Goal: Transaction & Acquisition: Purchase product/service

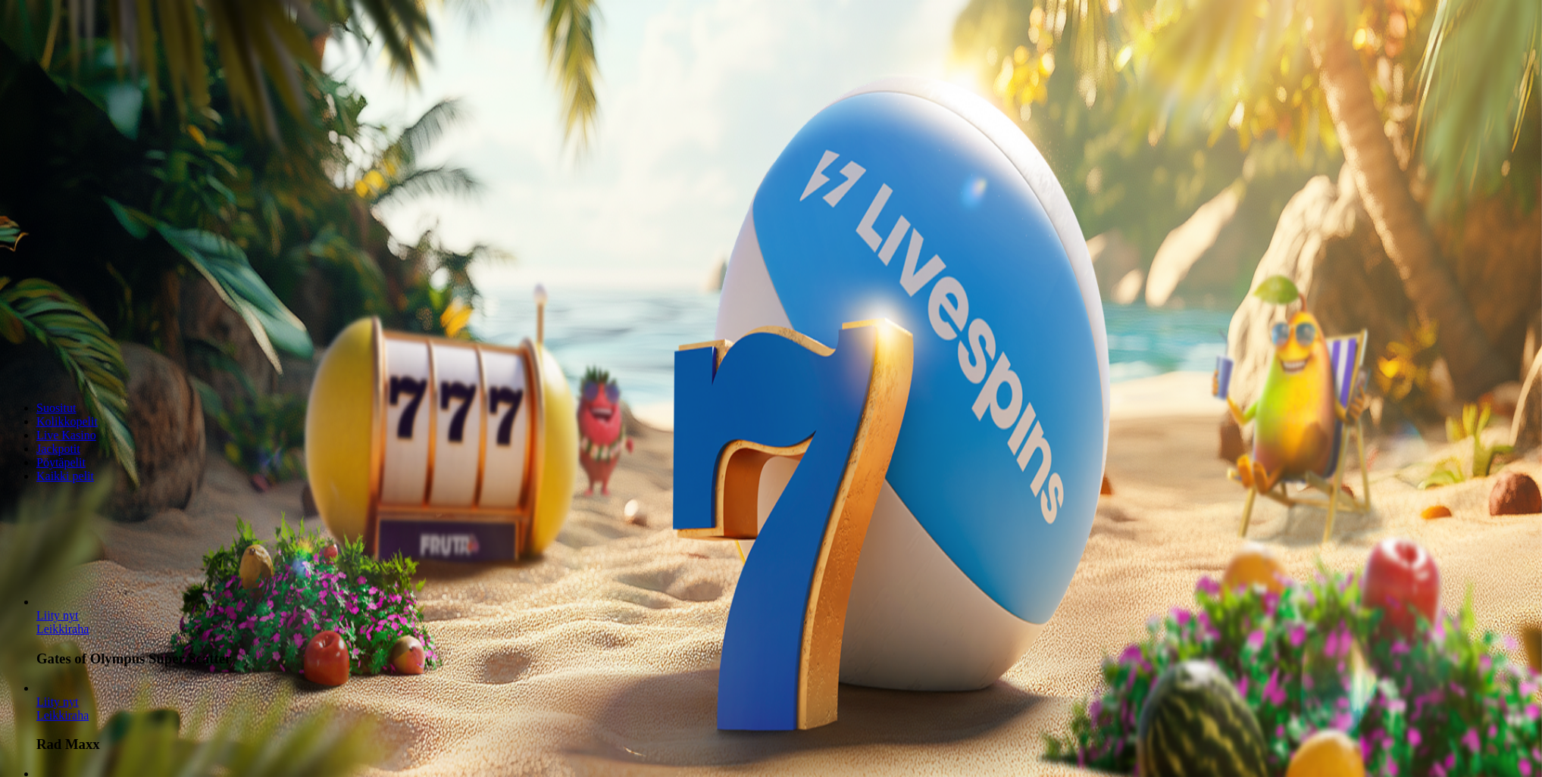
click at [86, 61] on span "Kirjaudu" at bounding box center [104, 54] width 37 height 11
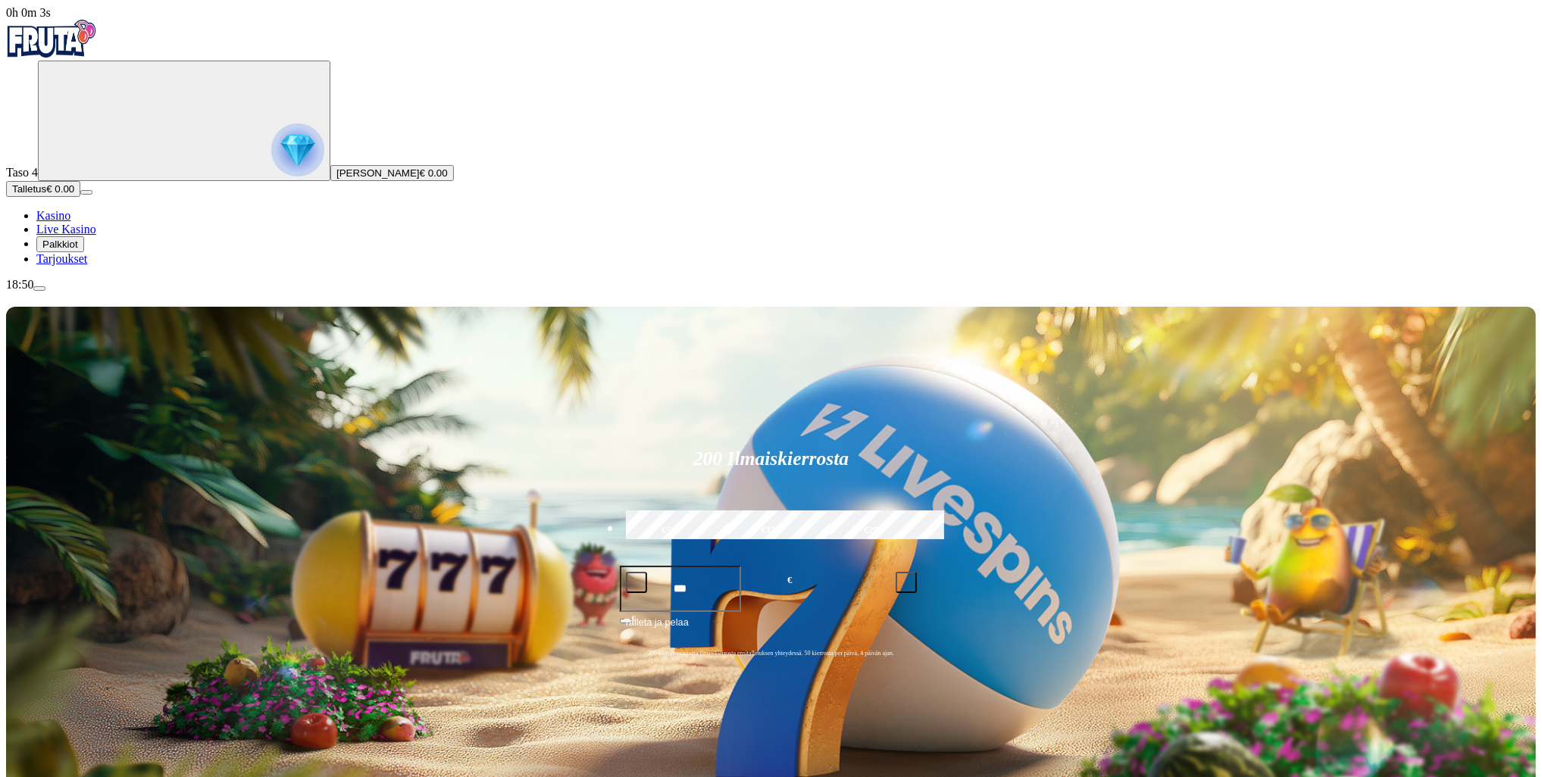
click at [78, 250] on span "Palkkiot" at bounding box center [60, 244] width 36 height 11
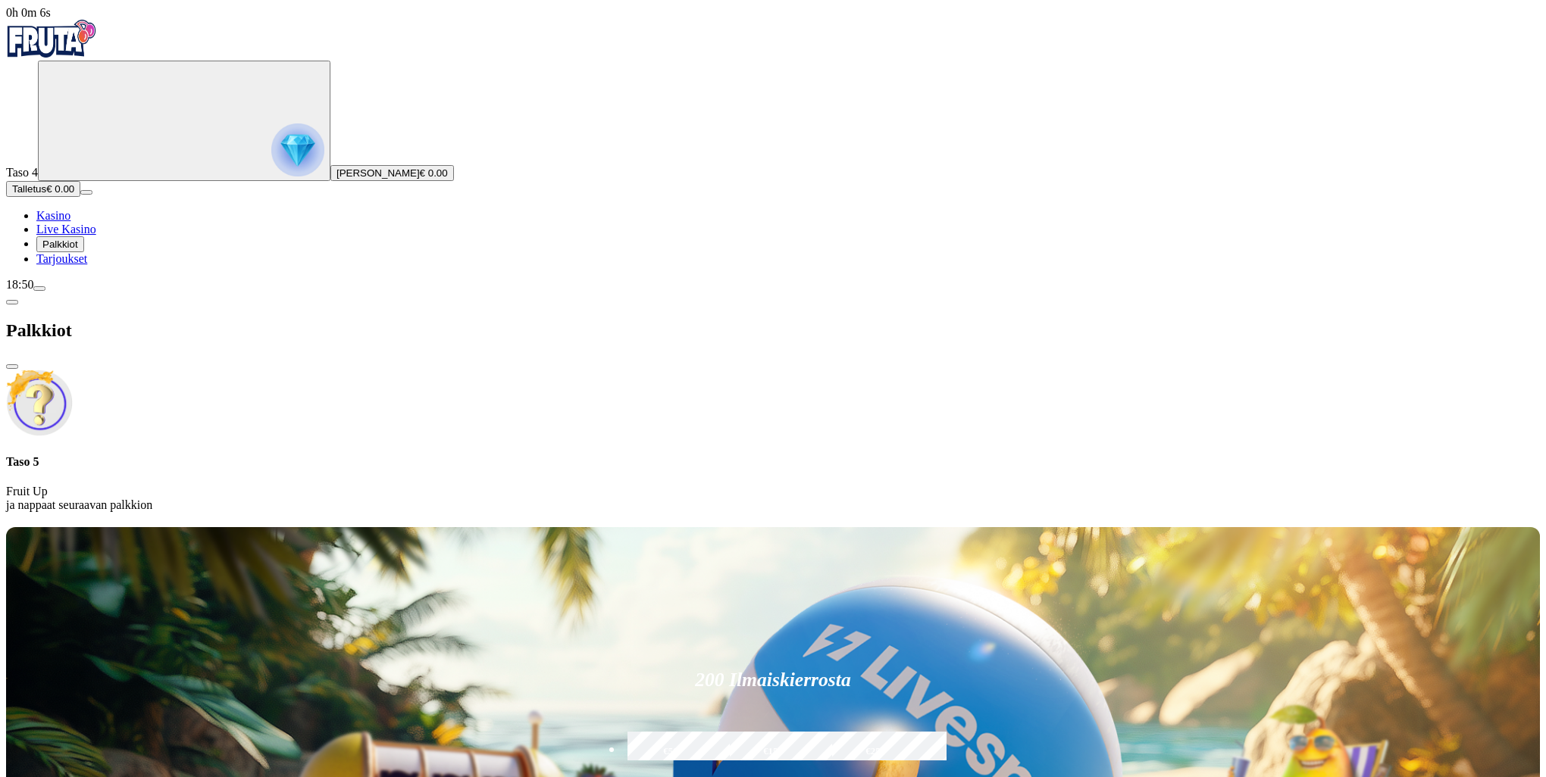
click at [87, 265] on span "Tarjoukset" at bounding box center [61, 258] width 51 height 13
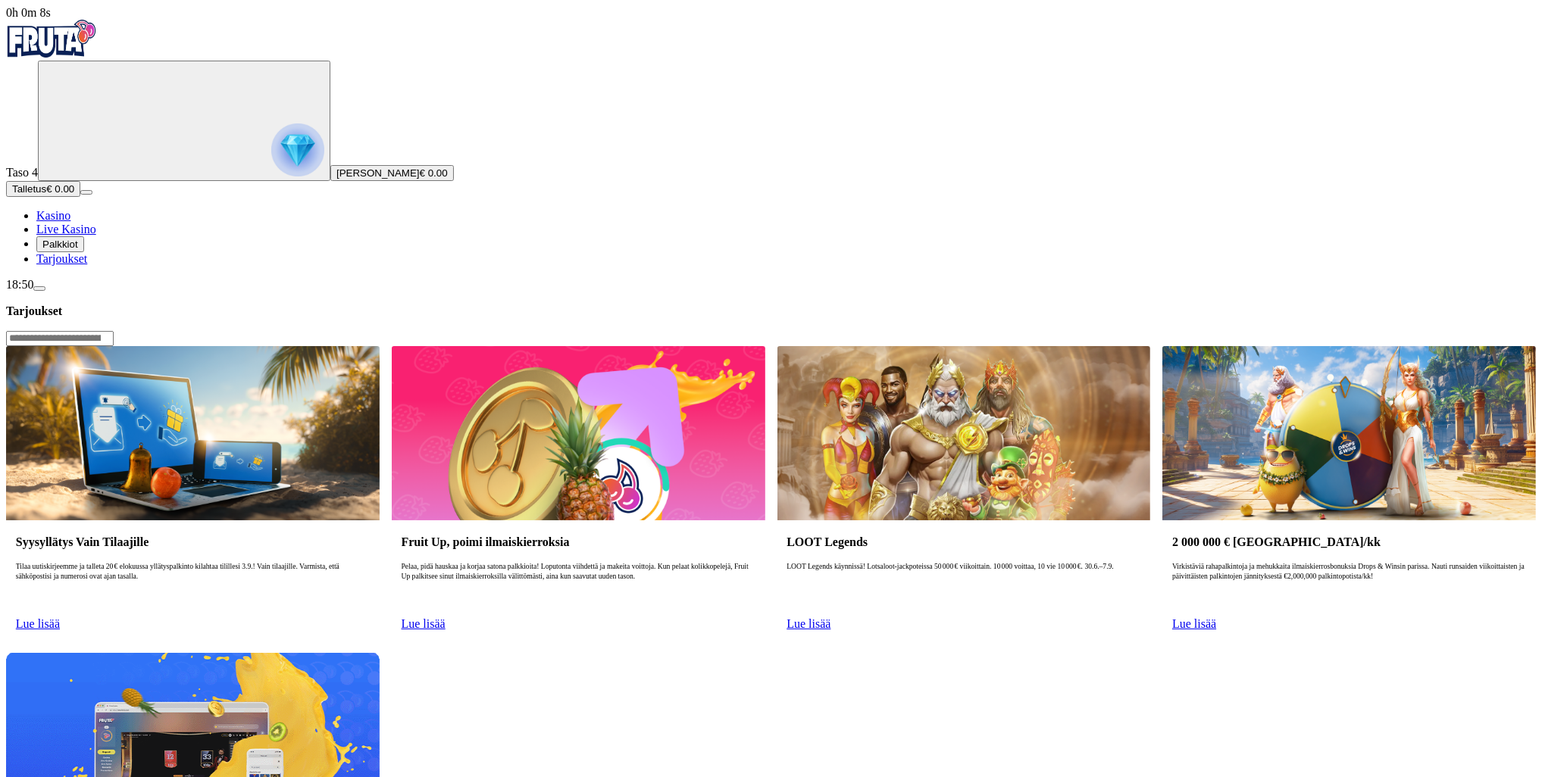
click at [70, 222] on span "Kasino" at bounding box center [53, 215] width 34 height 13
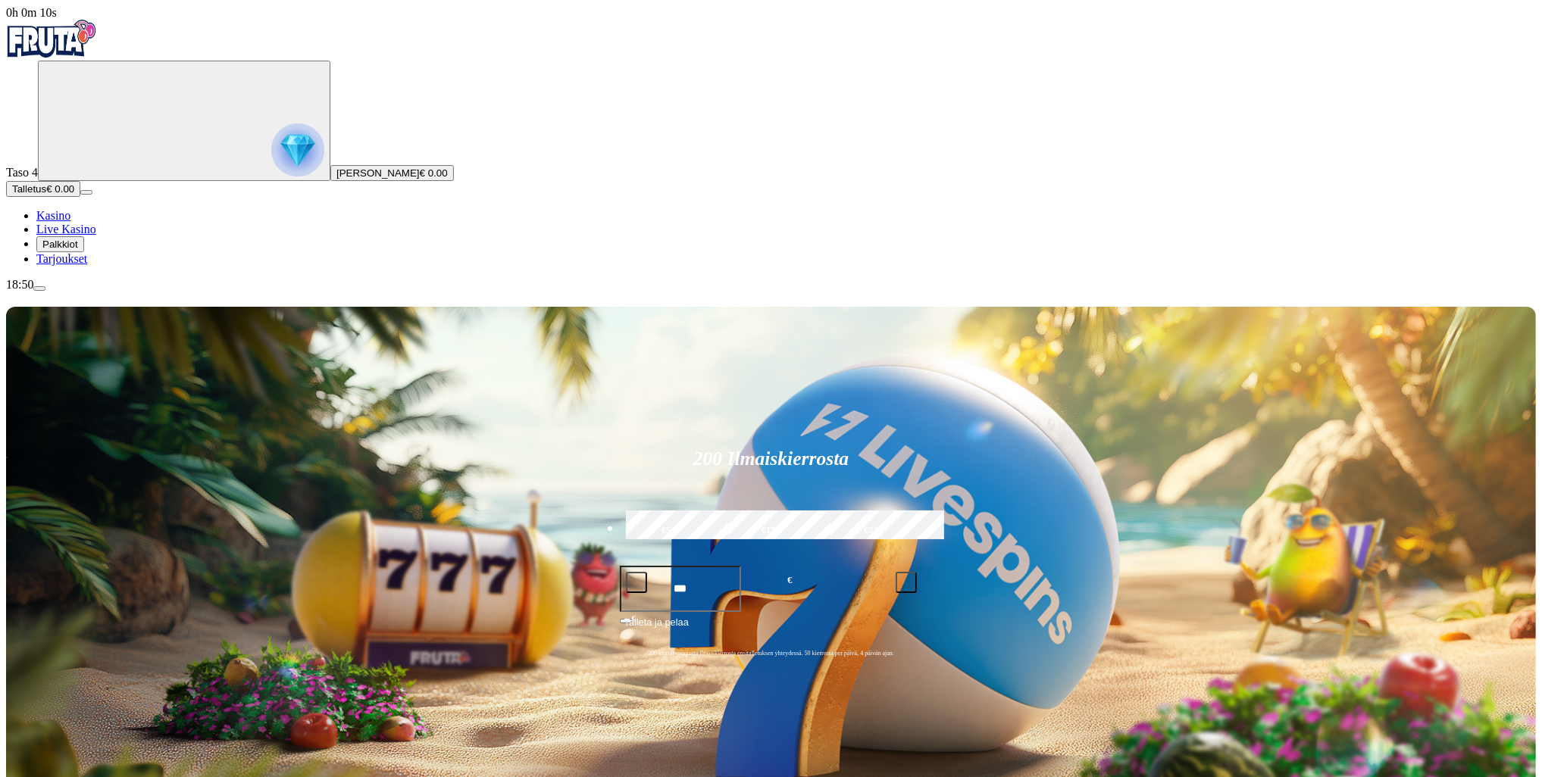
click at [742, 566] on input "***" at bounding box center [681, 589] width 122 height 46
drag, startPoint x: 896, startPoint y: 223, endPoint x: 888, endPoint y: 222, distance: 7.6
click at [893, 566] on div "*** € Minimi 20 €" at bounding box center [771, 582] width 303 height 33
click at [742, 566] on input "***" at bounding box center [681, 589] width 122 height 46
type input "*"
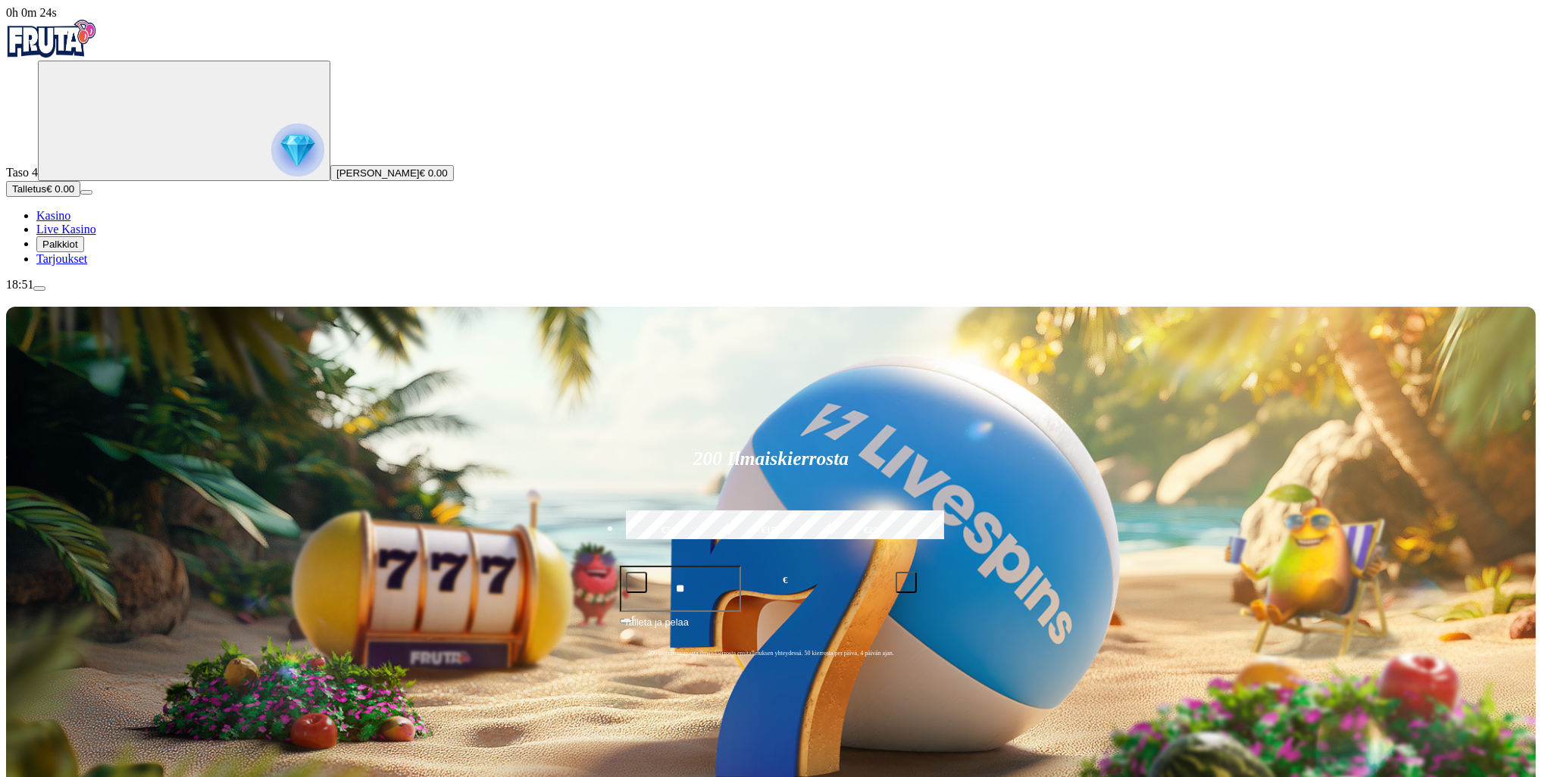
type input "**"
click at [689, 615] on span "Talleta ja pelaa" at bounding box center [656, 628] width 64 height 27
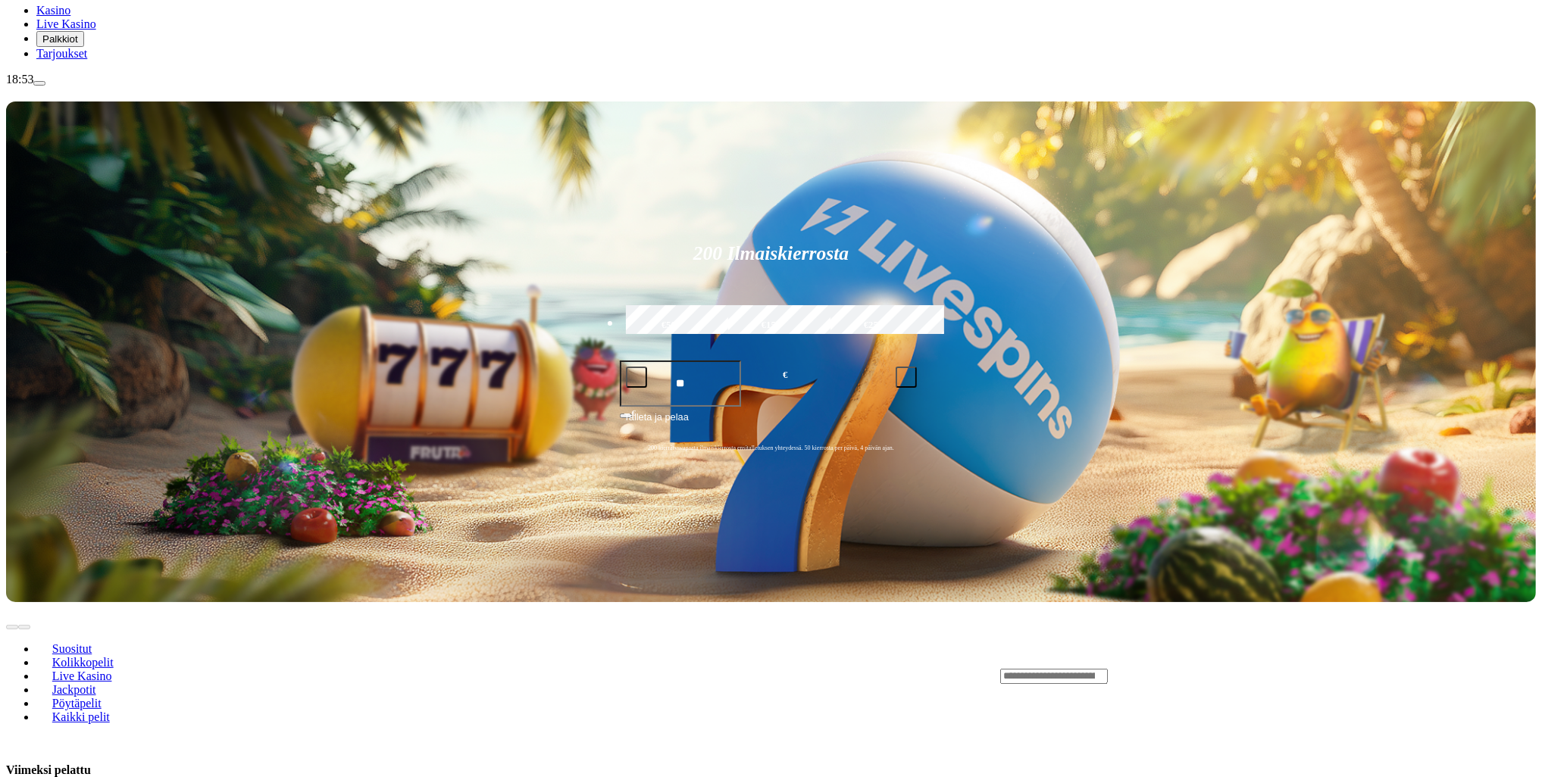
scroll to position [227, 0]
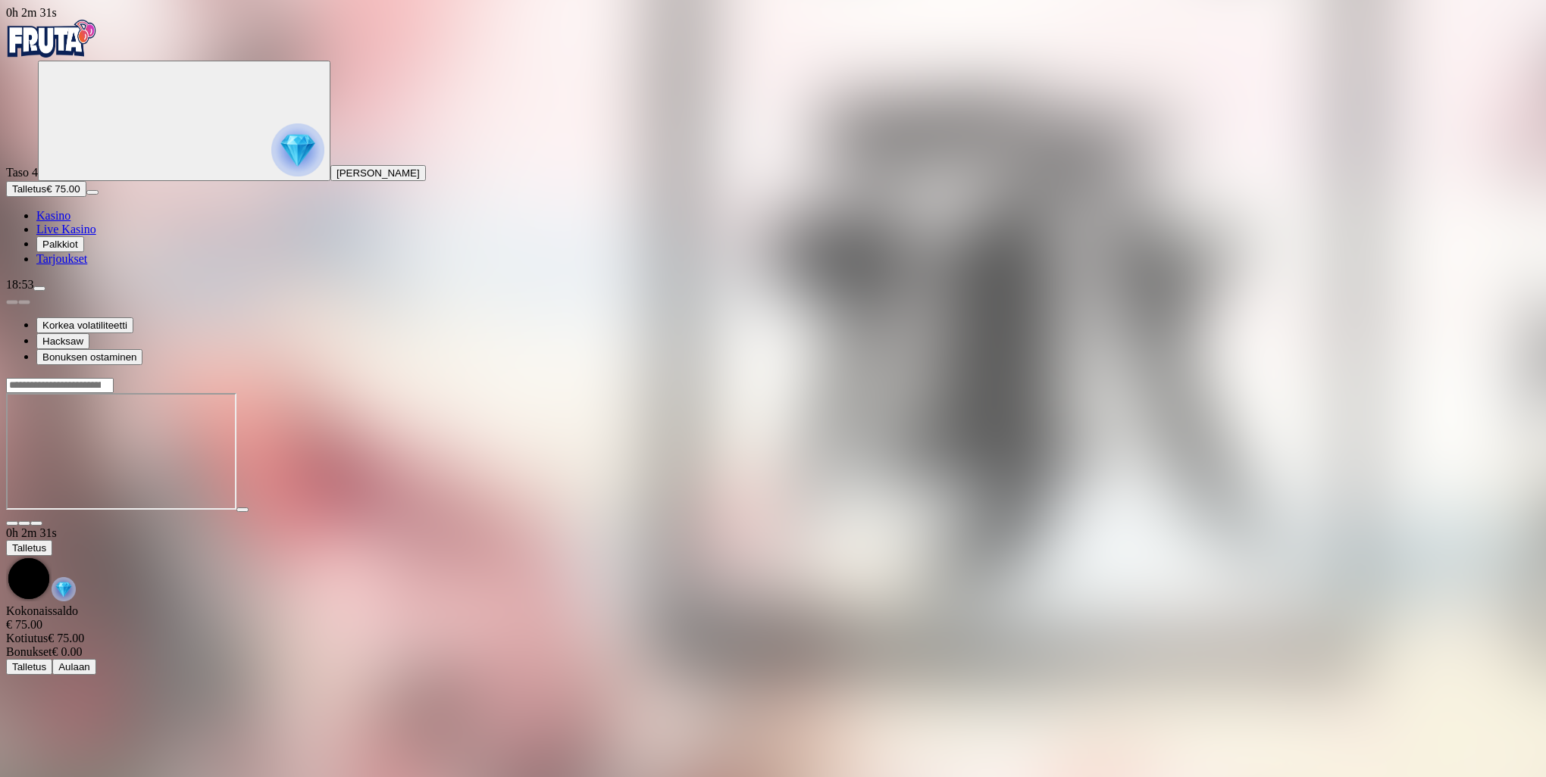
click at [36, 524] on span "fullscreen icon" at bounding box center [36, 524] width 0 height 0
click at [12, 524] on span "close icon" at bounding box center [12, 524] width 0 height 0
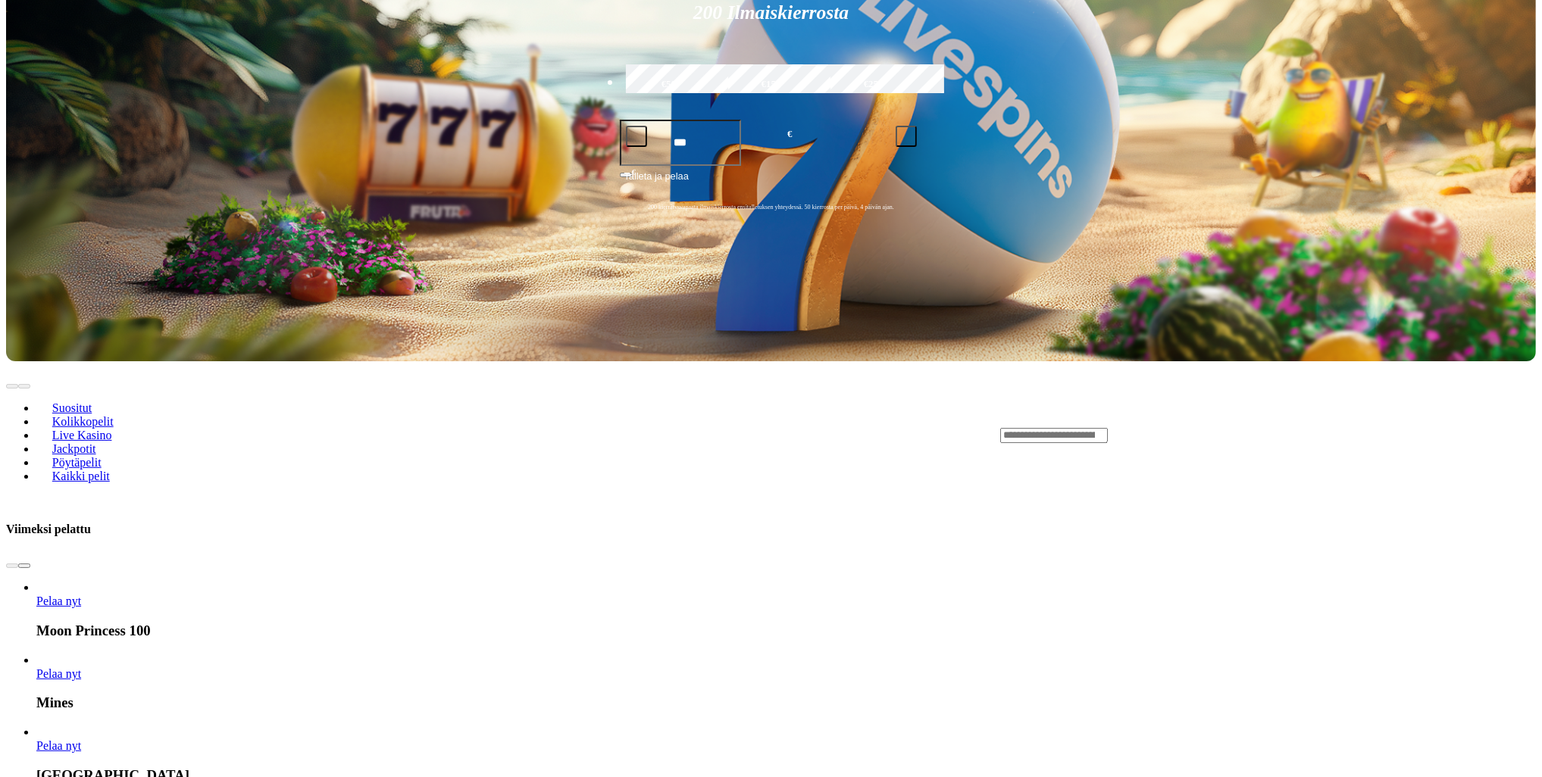
scroll to position [682, 0]
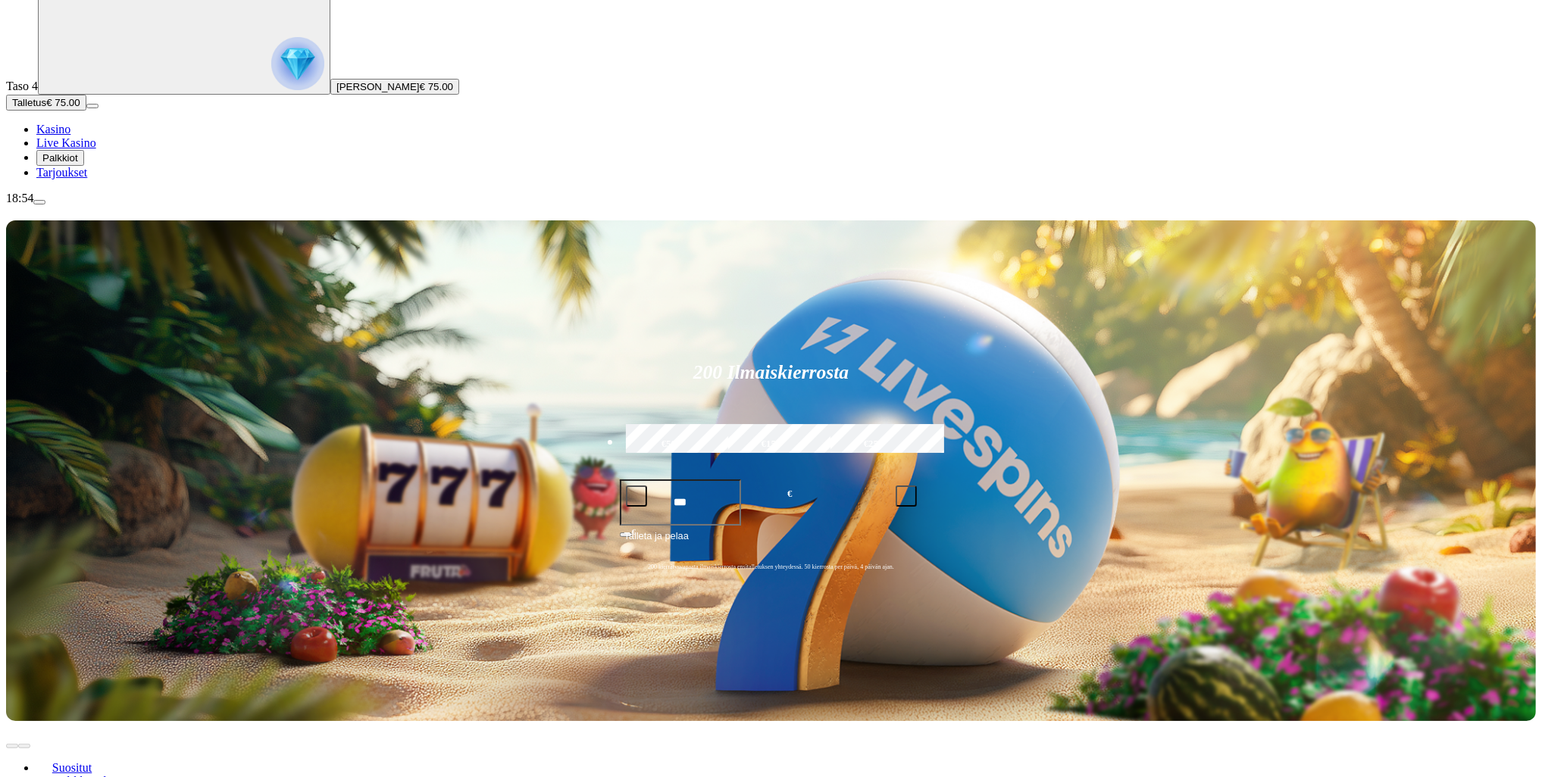
scroll to position [152, 0]
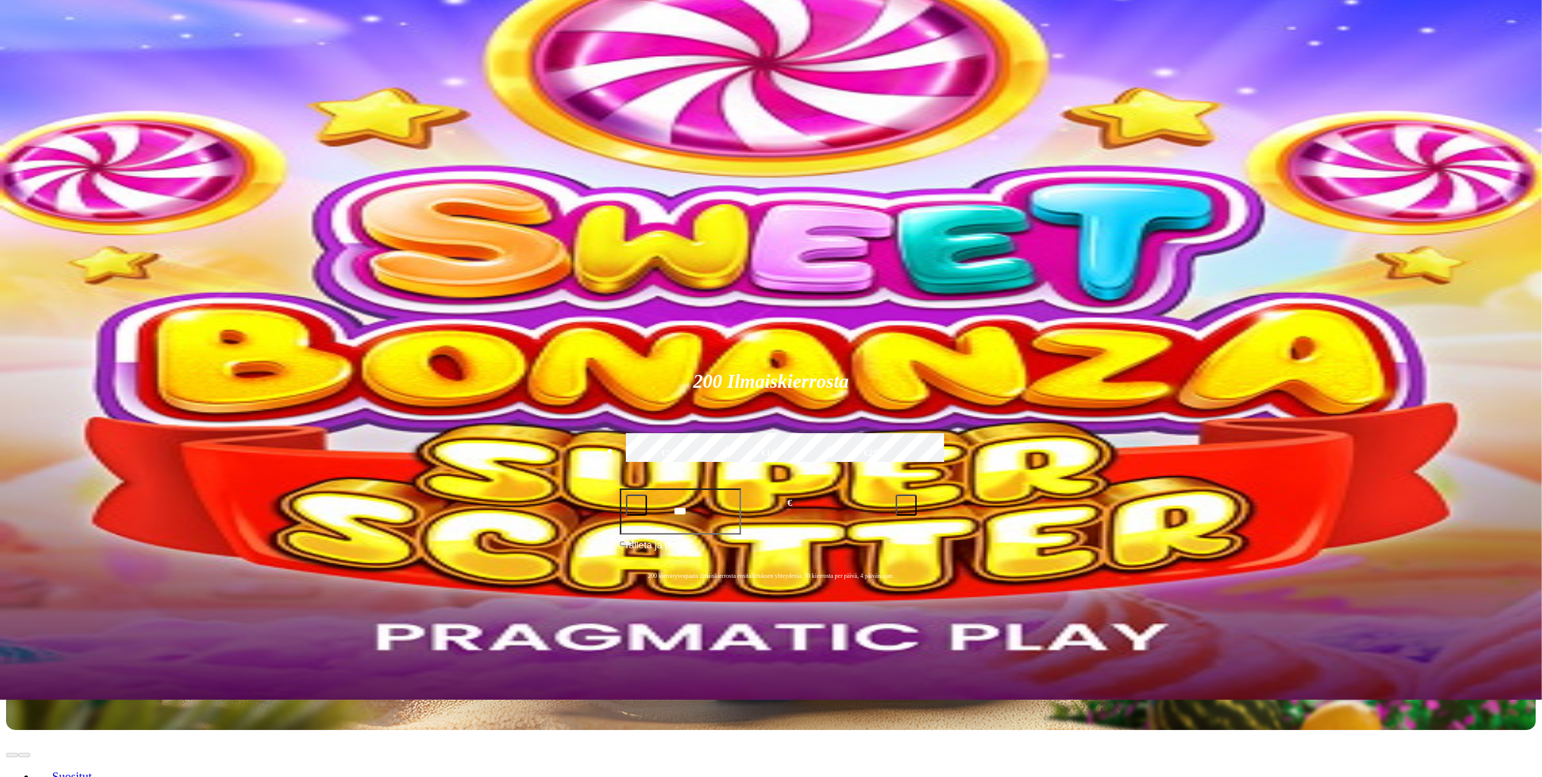
scroll to position [76, 0]
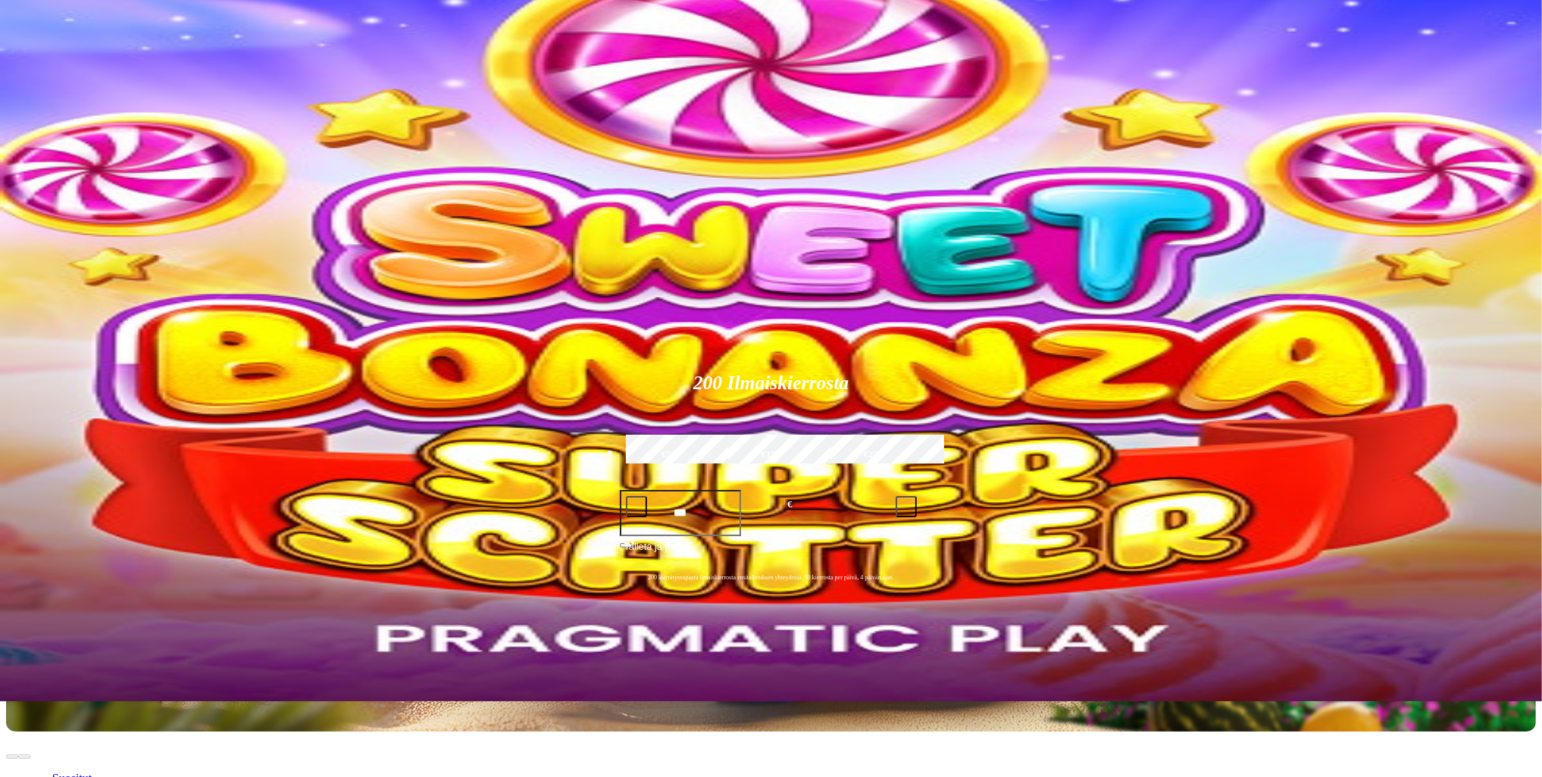
type input "**********"
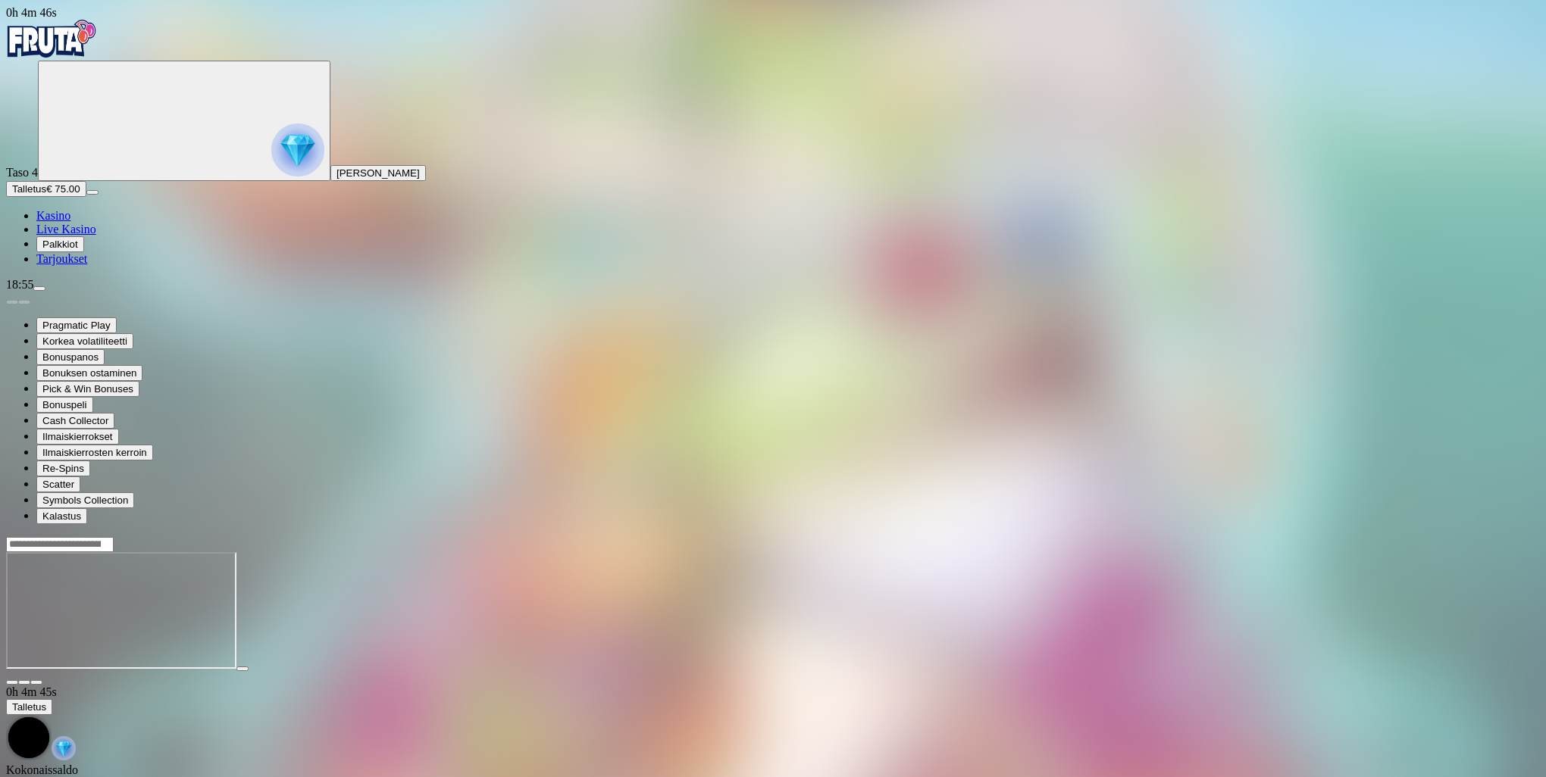
click at [36, 683] on span "fullscreen icon" at bounding box center [36, 683] width 0 height 0
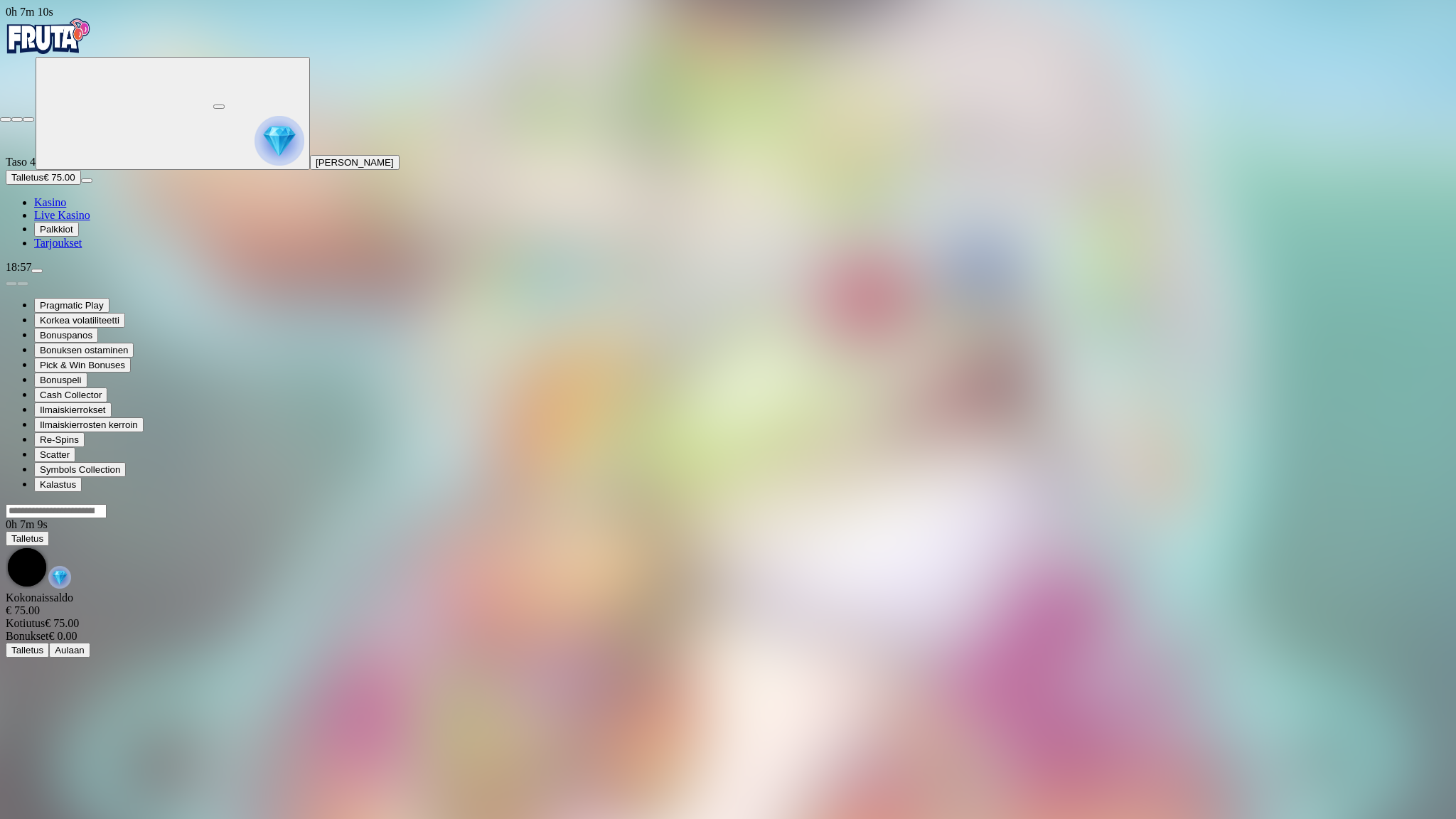
click at [6, 119] on span "close icon" at bounding box center [6, 119] width 0 height 0
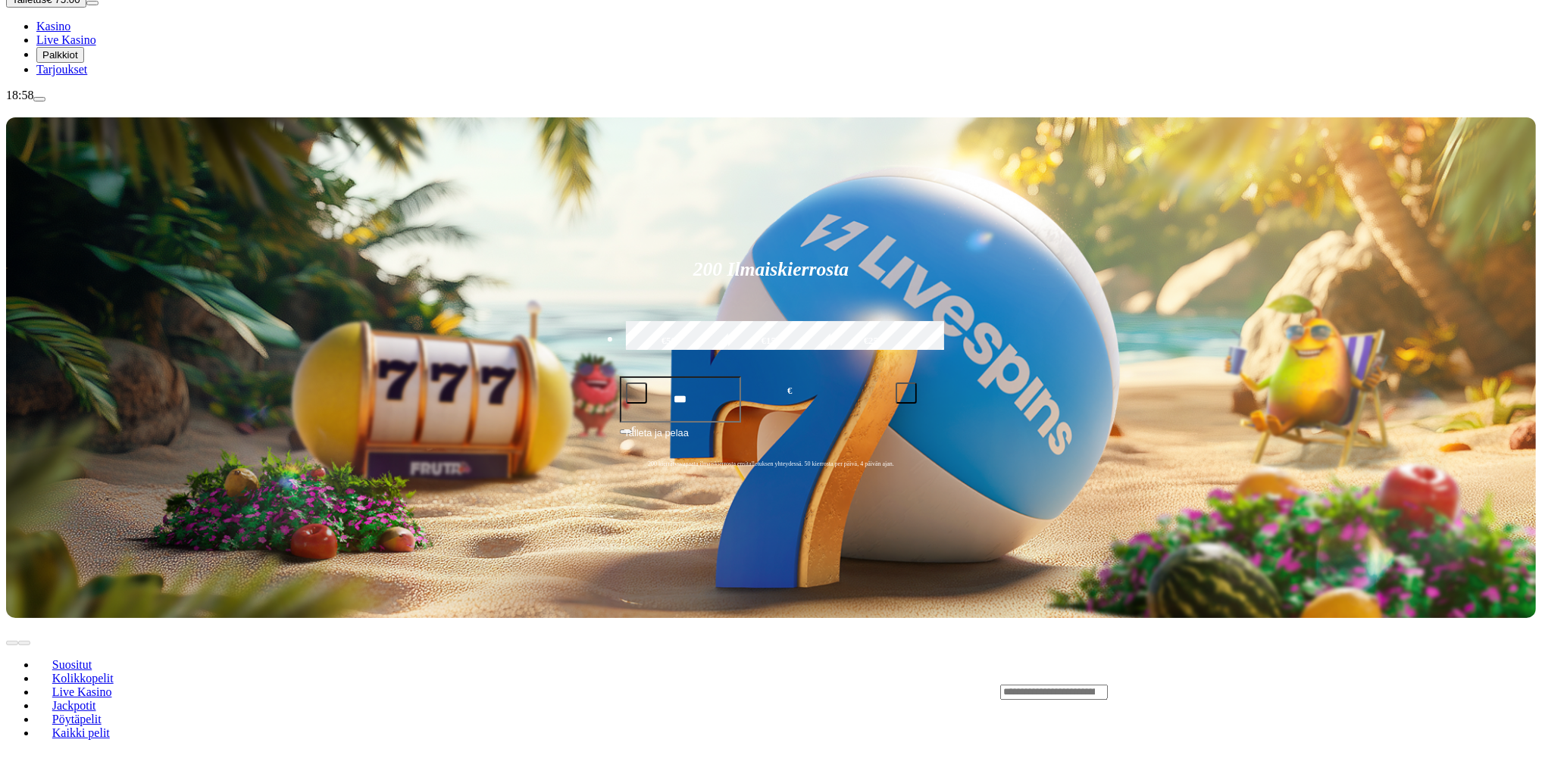
scroll to position [152, 0]
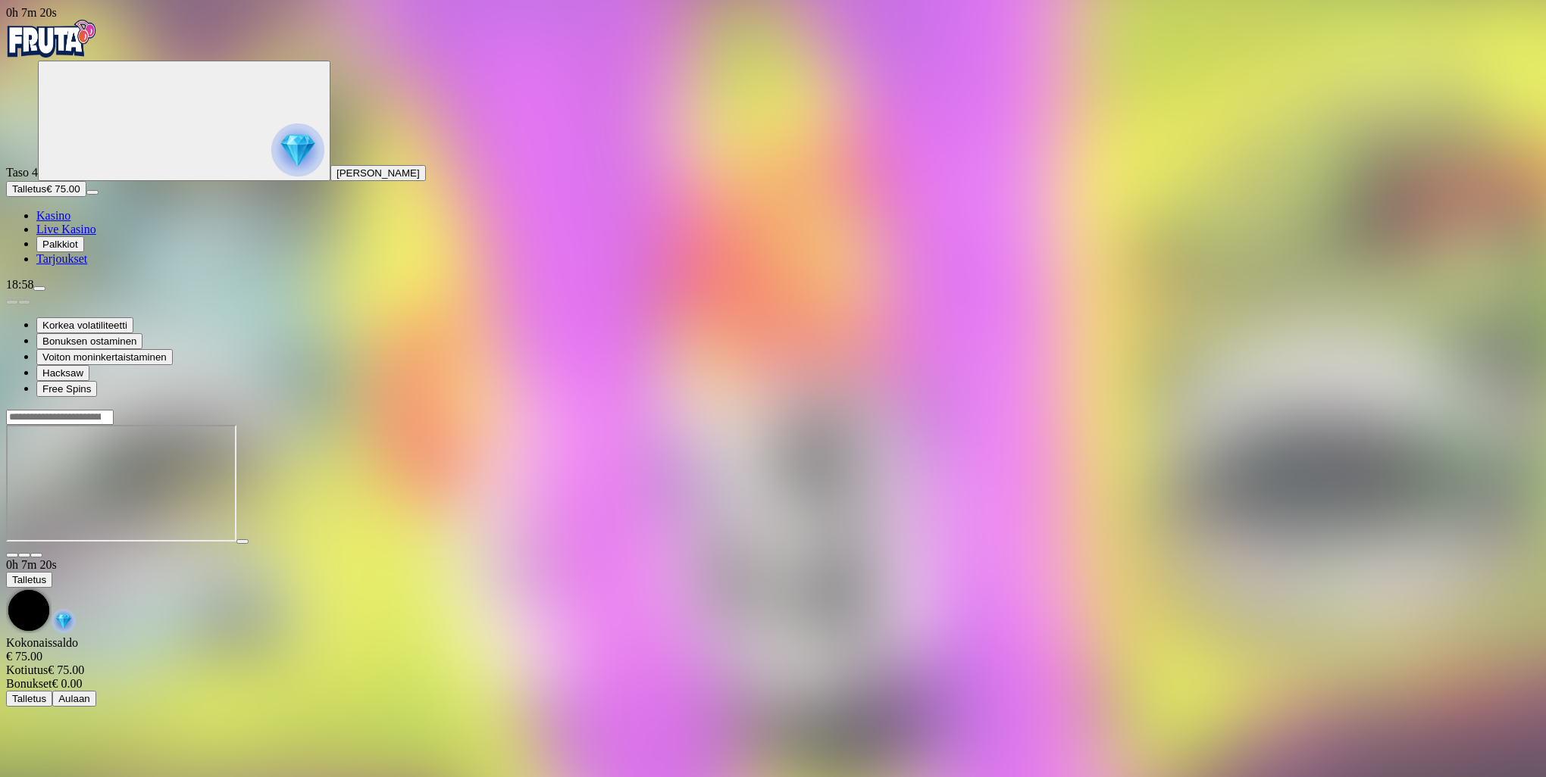
click at [36, 555] on span "fullscreen icon" at bounding box center [36, 555] width 0 height 0
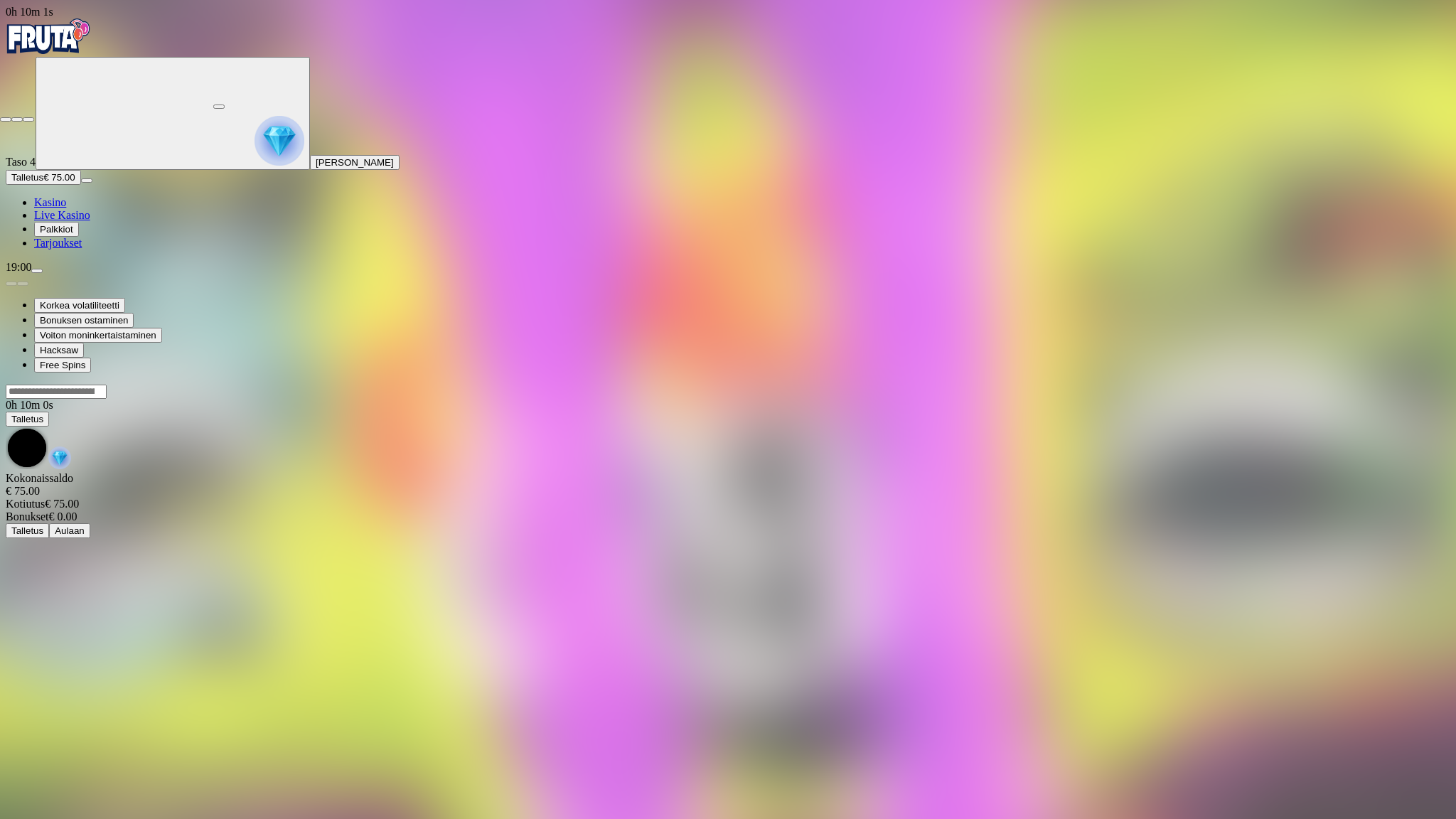
click at [6, 119] on span "close icon" at bounding box center [6, 119] width 0 height 0
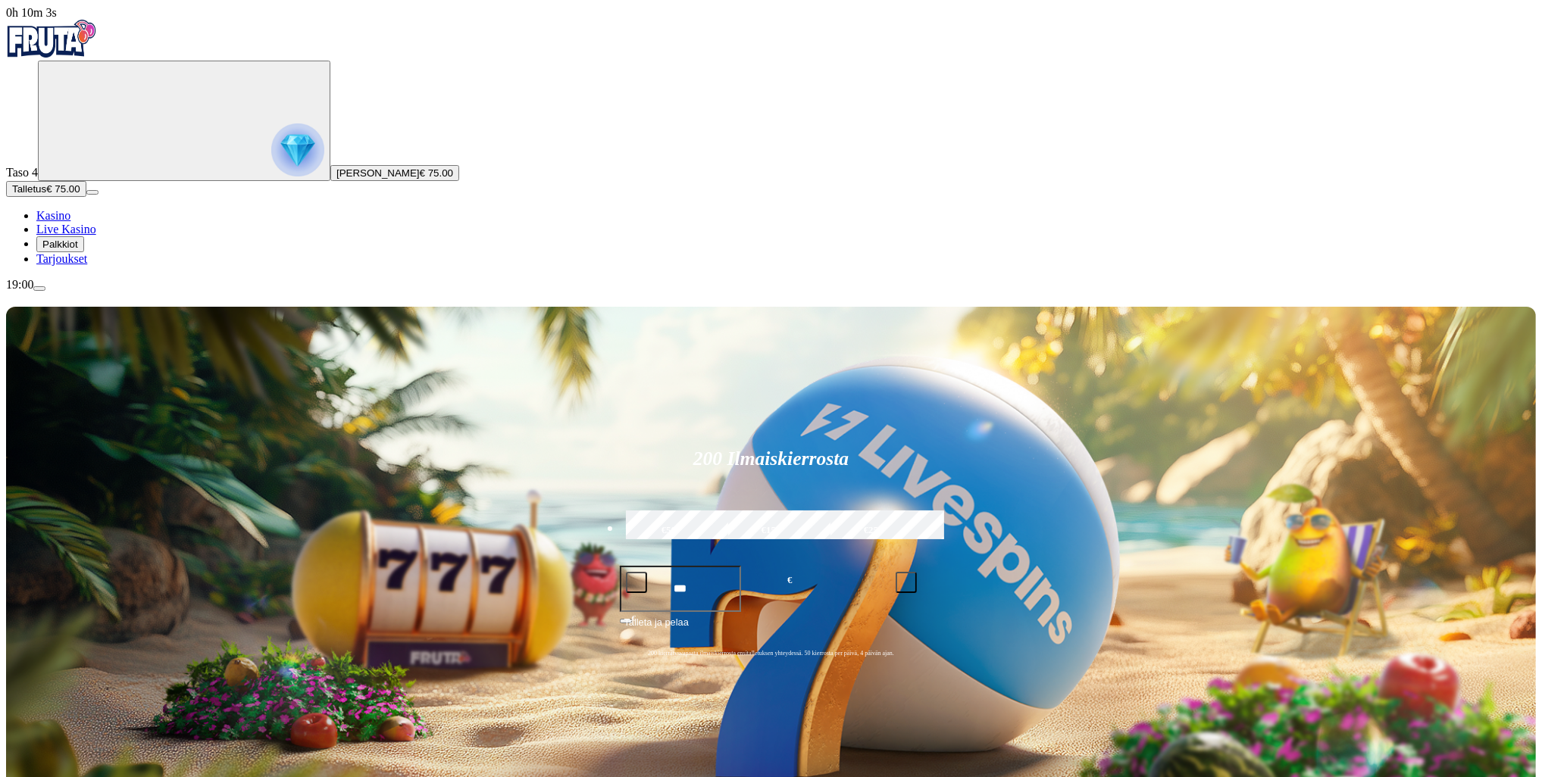
click at [78, 250] on span "Palkkiot" at bounding box center [60, 244] width 36 height 11
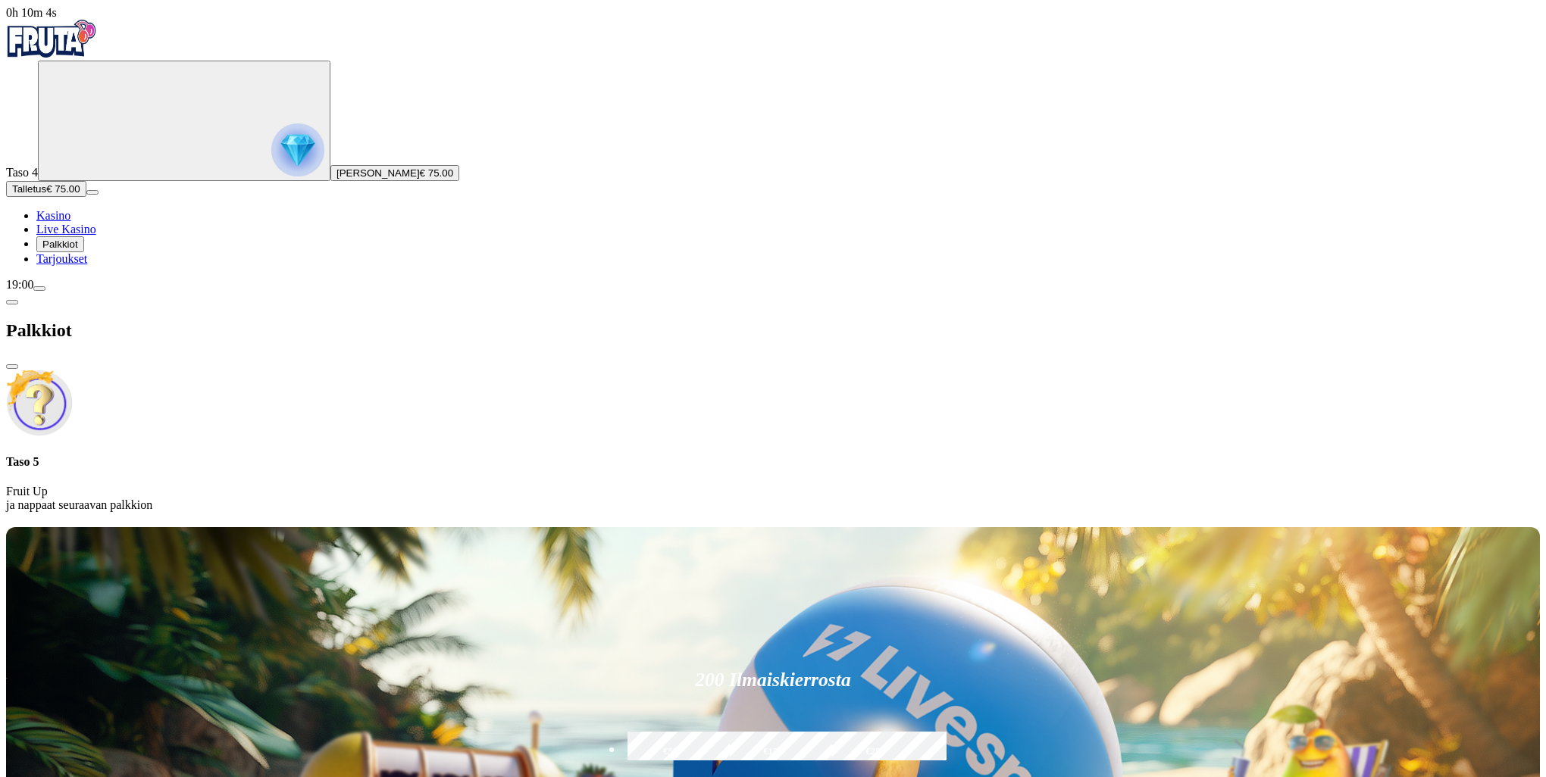
click at [270, 370] on div "Taso 5 Fruit Up ja nappaat seuraavan palkkion" at bounding box center [773, 441] width 1534 height 143
click at [12, 367] on span "close icon" at bounding box center [12, 367] width 0 height 0
